Goal: Task Accomplishment & Management: Use online tool/utility

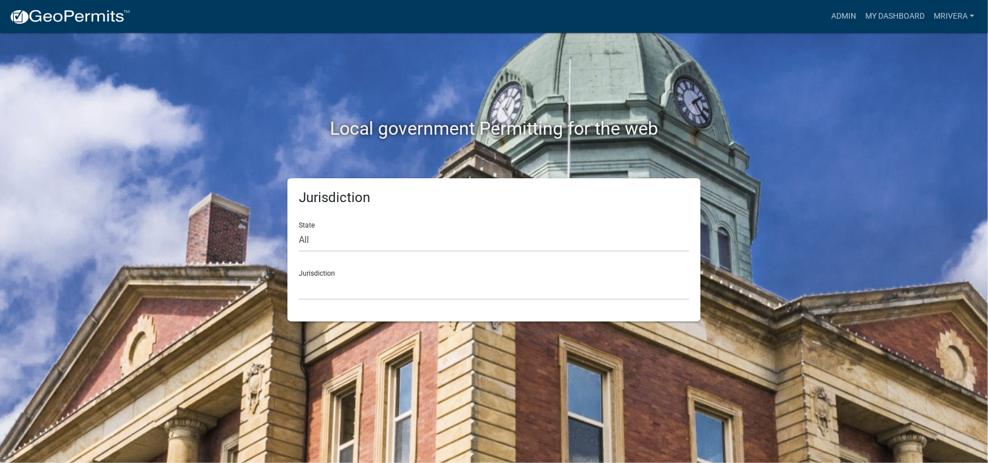
click at [341, 273] on div "Jurisdiction Custer County, Colorado Carroll County, Georgia Cook County, Georg…" at bounding box center [494, 280] width 391 height 39
click at [333, 286] on select "Custer County, Colorado Carroll County, Georgia Cook County, Georgia Crawford C…" at bounding box center [494, 288] width 391 height 23
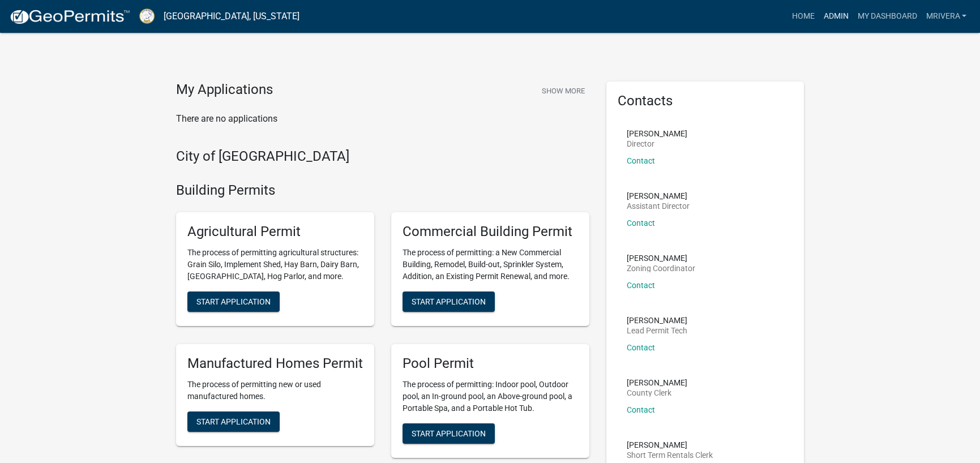
click at [828, 12] on link "Admin" at bounding box center [836, 17] width 34 height 22
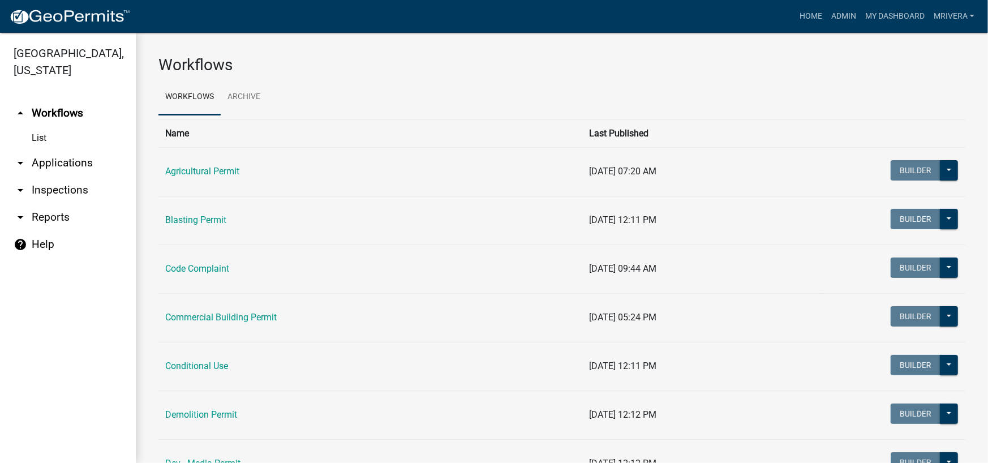
click at [56, 196] on link "arrow_drop_down Inspections" at bounding box center [68, 190] width 136 height 27
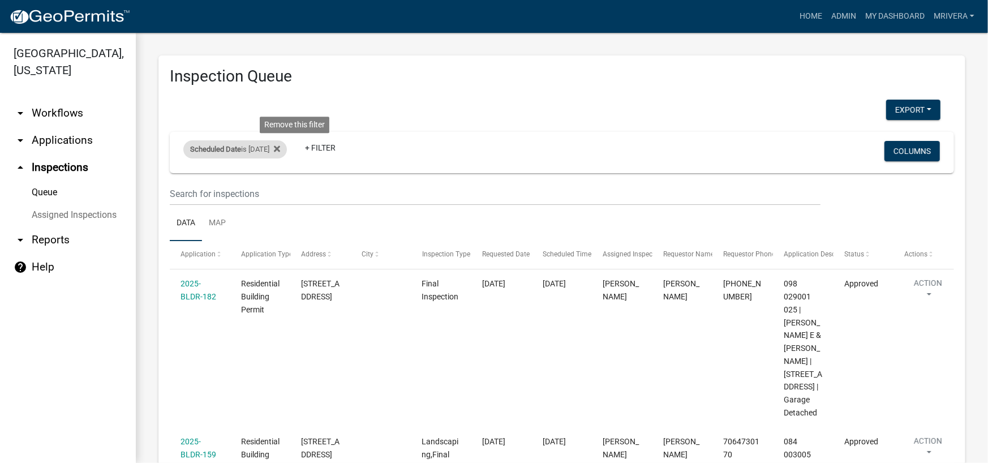
click at [287, 145] on div "Scheduled Date is 10/08/2025 Remove this filter" at bounding box center [235, 149] width 104 height 18
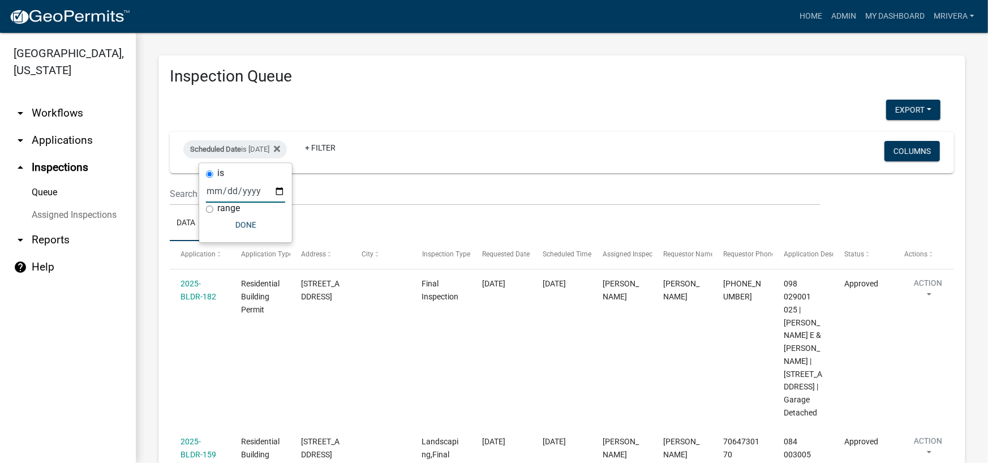
click at [252, 189] on input "2025-10-08" at bounding box center [245, 190] width 79 height 23
click at [222, 189] on input "2025-10-08" at bounding box center [245, 190] width 79 height 23
click at [277, 191] on input "2025-10-08" at bounding box center [245, 190] width 79 height 23
type input "2025-10-09"
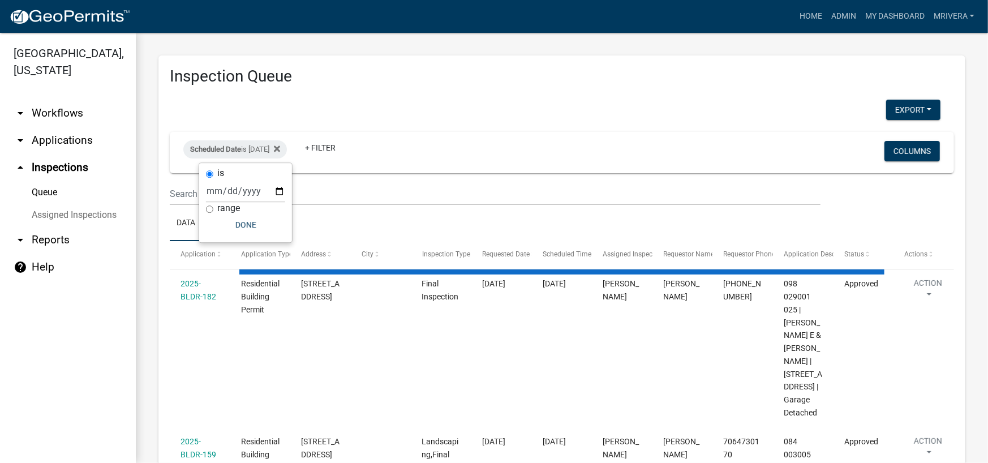
click at [434, 115] on div "Export Excel Format (.xlsx) CSV Format (.csv)" at bounding box center [555, 111] width 788 height 23
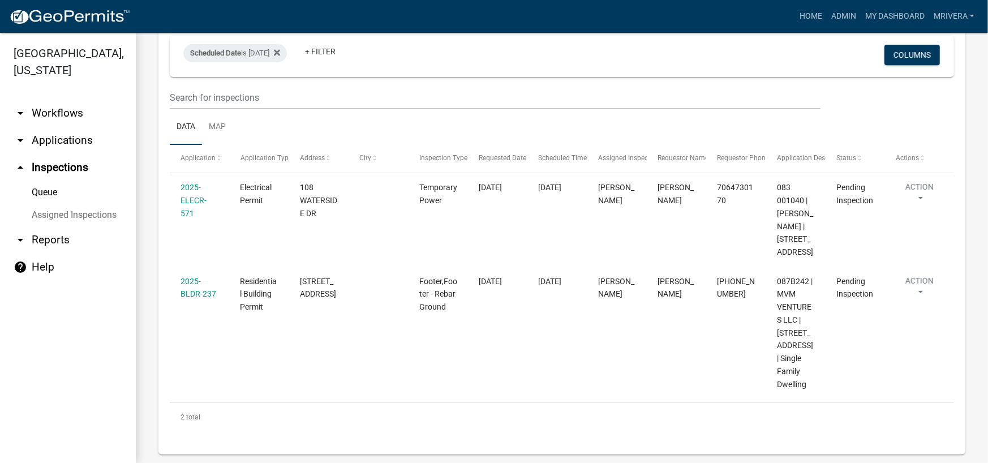
scroll to position [122, 0]
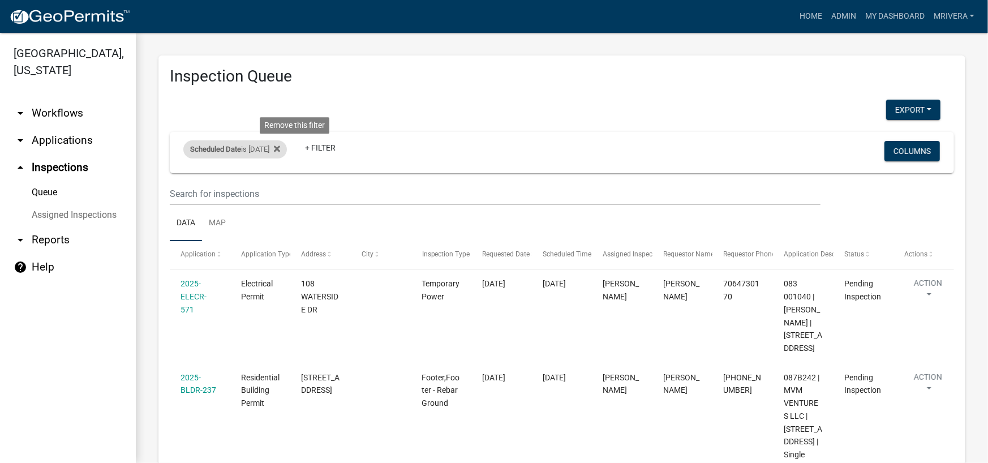
click at [287, 150] on div "Scheduled Date is 10/09/2025 Remove this filter" at bounding box center [235, 149] width 104 height 18
click at [280, 147] on icon at bounding box center [277, 148] width 6 height 9
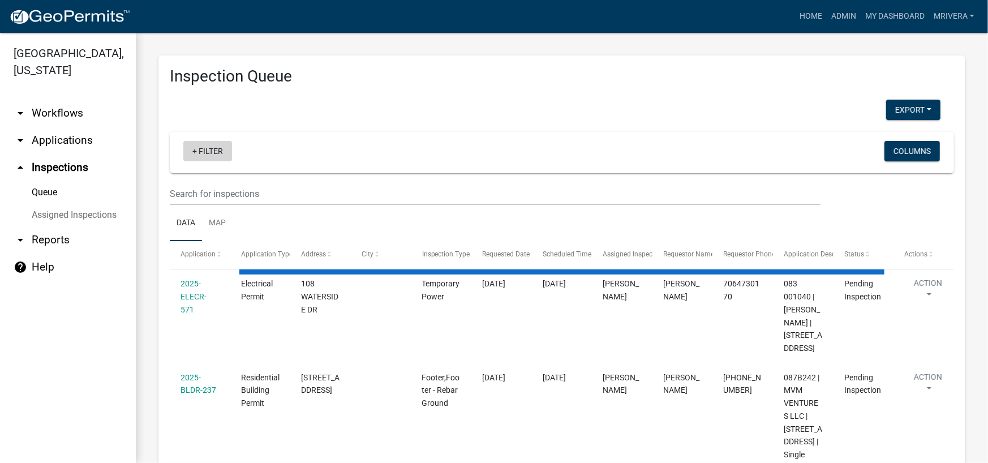
click at [222, 149] on link "+ Filter" at bounding box center [207, 151] width 49 height 20
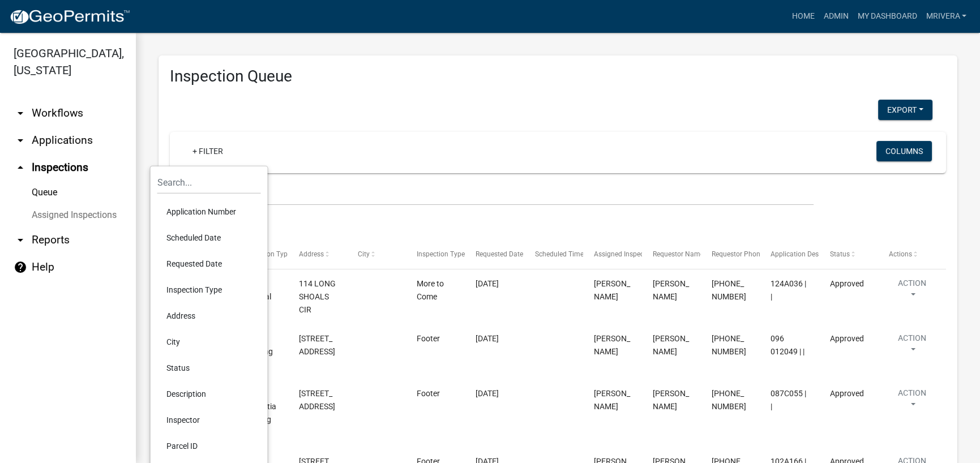
click at [209, 236] on li "Scheduled Date" at bounding box center [209, 238] width 104 height 26
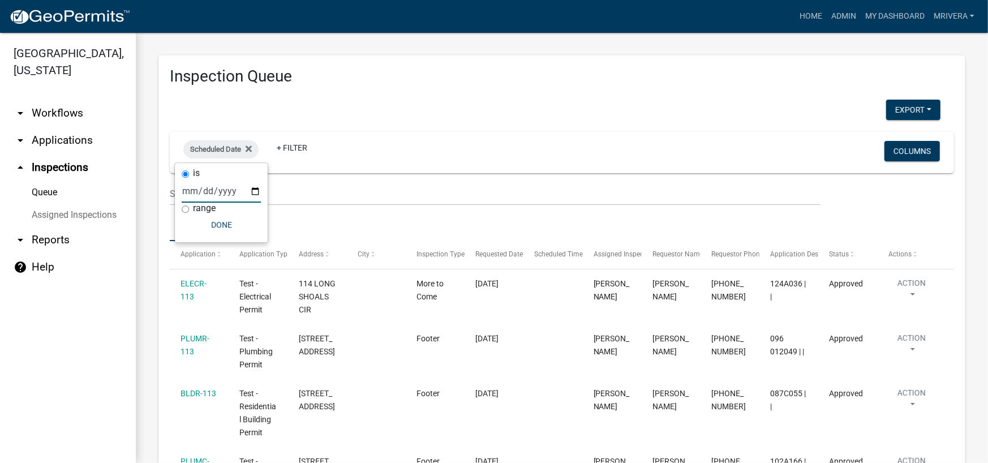
click at [250, 190] on input "date" at bounding box center [221, 190] width 79 height 23
type input "2025-10-09"
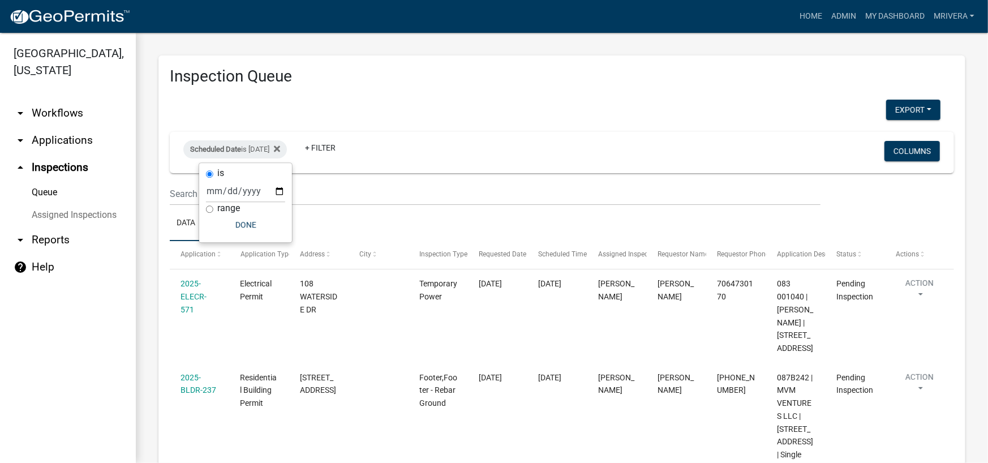
click at [501, 130] on div "Export Excel Format (.xlsx) CSV Format (.csv) Scheduled Date is 10/09/2025 + Fi…" at bounding box center [562, 373] width 785 height 546
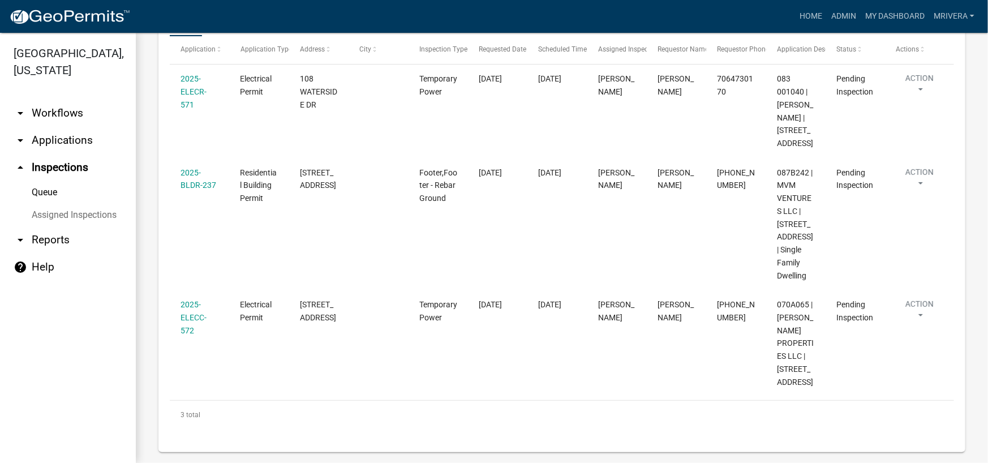
scroll to position [185, 0]
